Goal: Navigation & Orientation: Go to known website

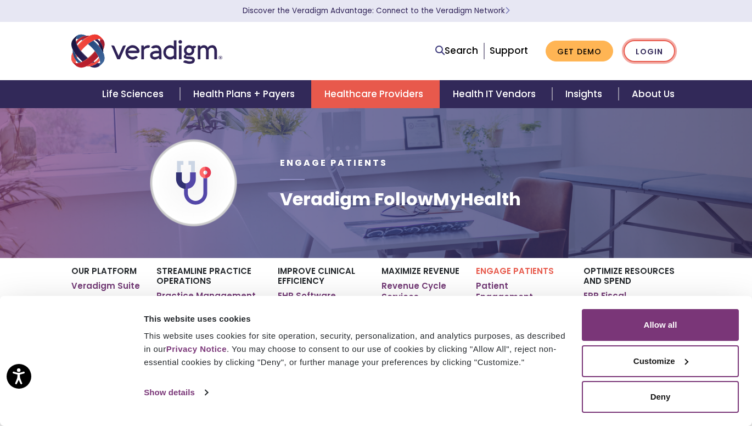
click at [651, 52] on link "Login" at bounding box center [649, 51] width 52 height 22
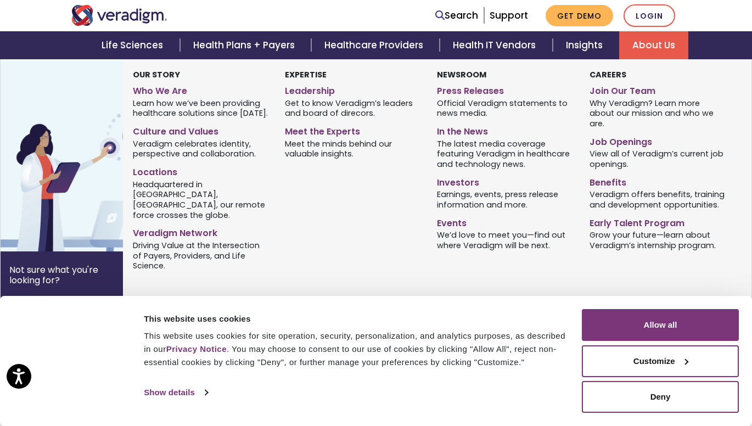
scroll to position [329, 0]
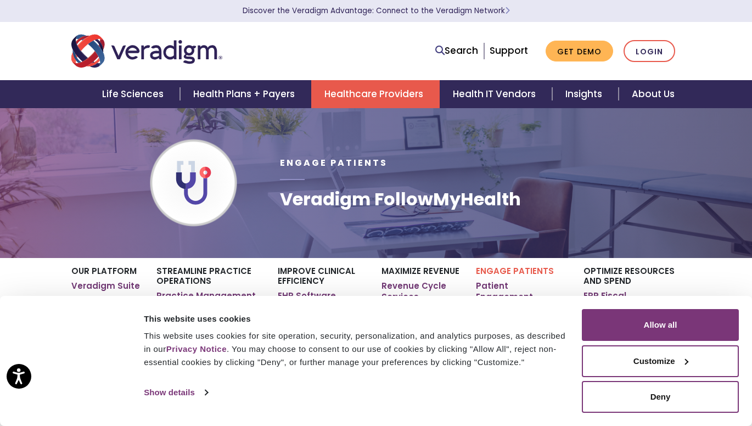
click at [718, 46] on nav "Search Support Get Demo Login" at bounding box center [376, 51] width 752 height 58
